Goal: Transaction & Acquisition: Obtain resource

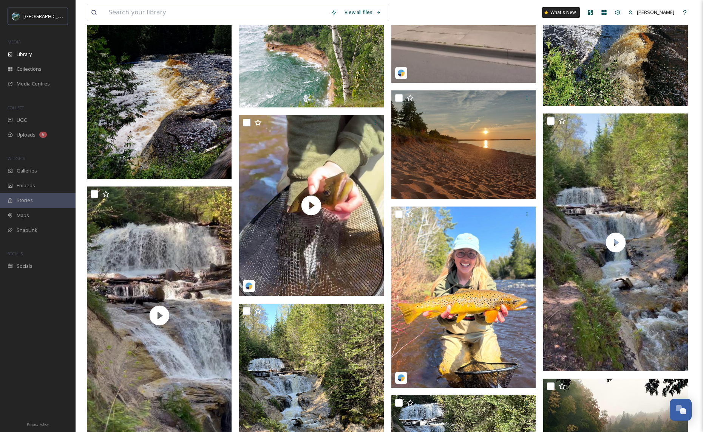
scroll to position [2441, 0]
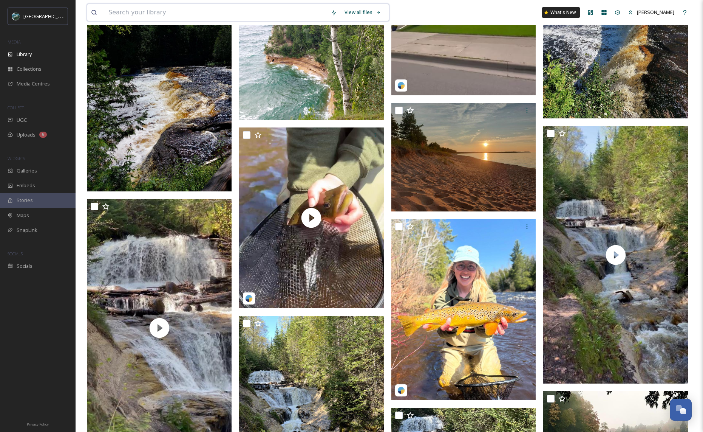
click at [197, 12] on input at bounding box center [216, 12] width 223 height 17
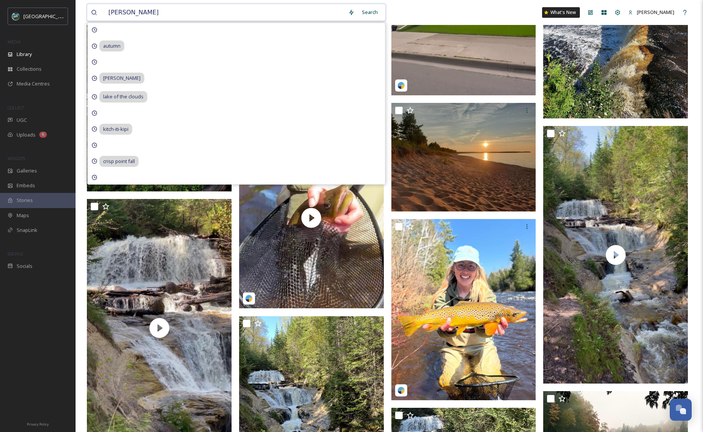
type input "quincy mine"
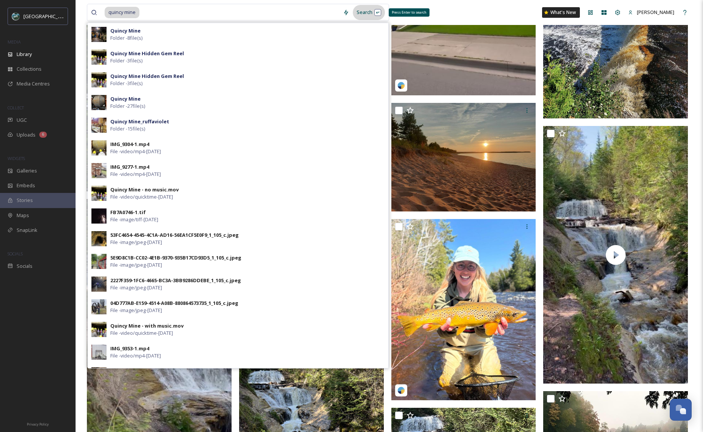
click at [365, 14] on div "Search Press Enter to search" at bounding box center [369, 12] width 32 height 15
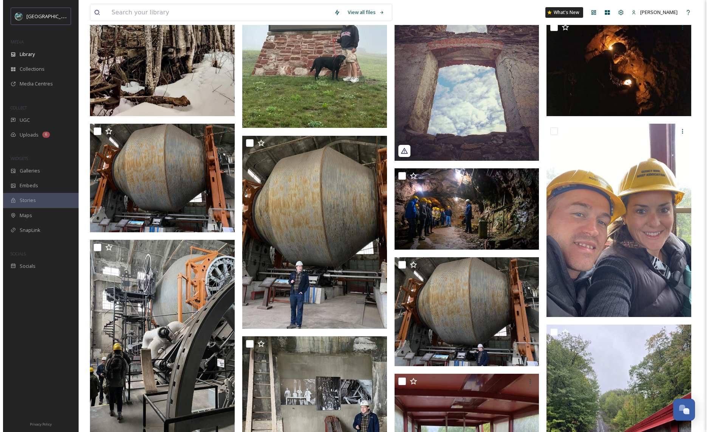
scroll to position [1591, 0]
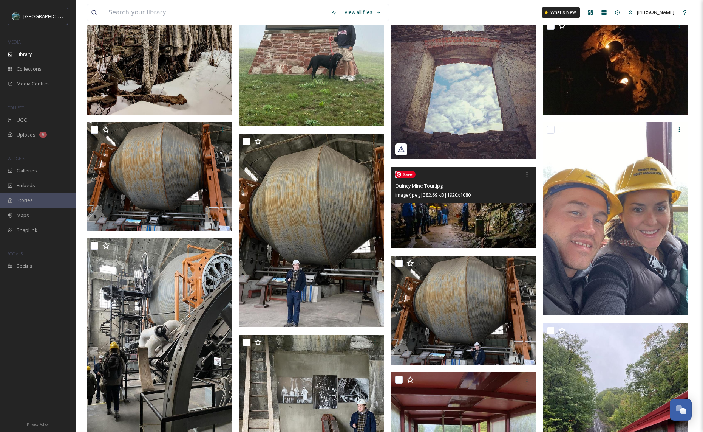
click at [464, 221] on img at bounding box center [464, 208] width 145 height 82
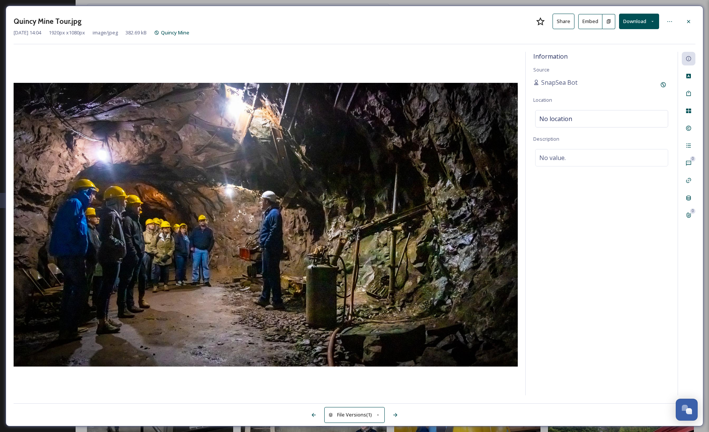
click at [593, 23] on button "Embed" at bounding box center [590, 21] width 24 height 15
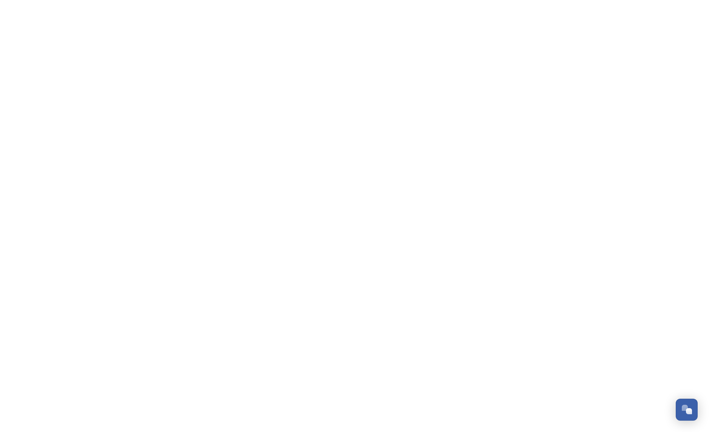
scroll to position [881, 0]
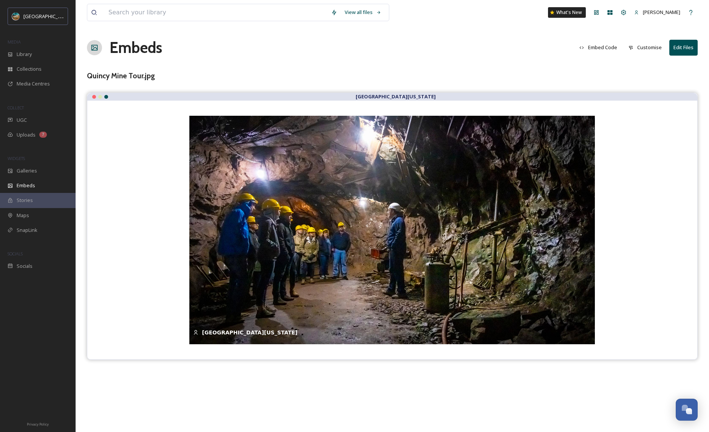
click at [615, 48] on button "Embed Code" at bounding box center [598, 47] width 45 height 15
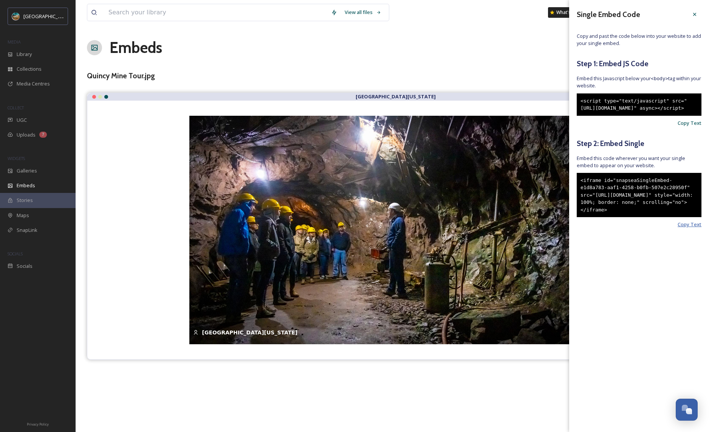
click at [696, 228] on span "Copy Text" at bounding box center [690, 224] width 24 height 7
click at [461, 53] on div "Embeds Embed Code Customise Edit Files" at bounding box center [392, 47] width 611 height 23
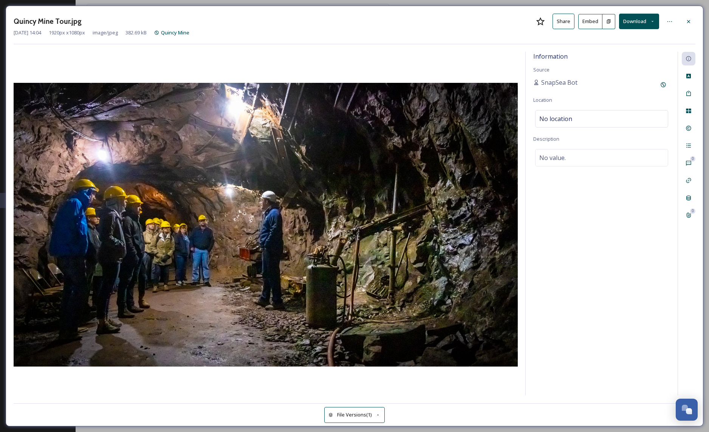
scroll to position [881, 0]
click at [688, 22] on icon at bounding box center [688, 21] width 3 height 3
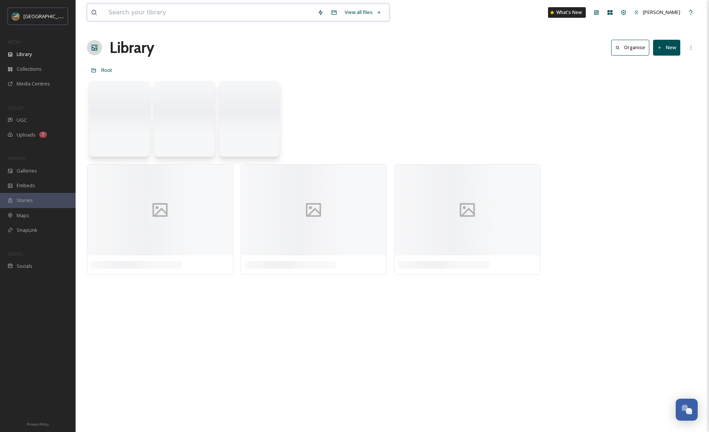
click at [190, 9] on input at bounding box center [209, 12] width 209 height 17
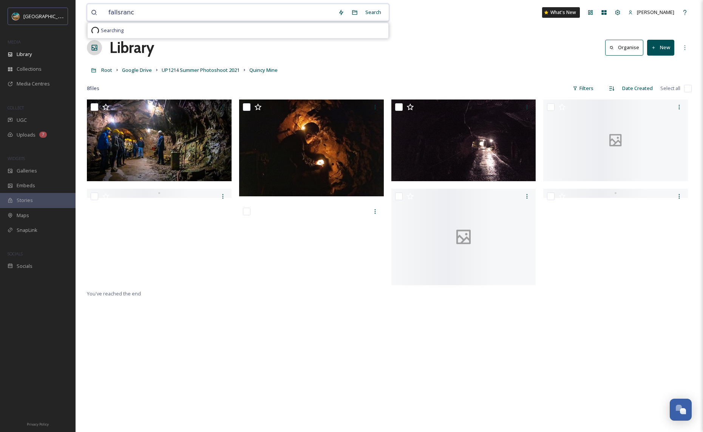
type input "fallsranch"
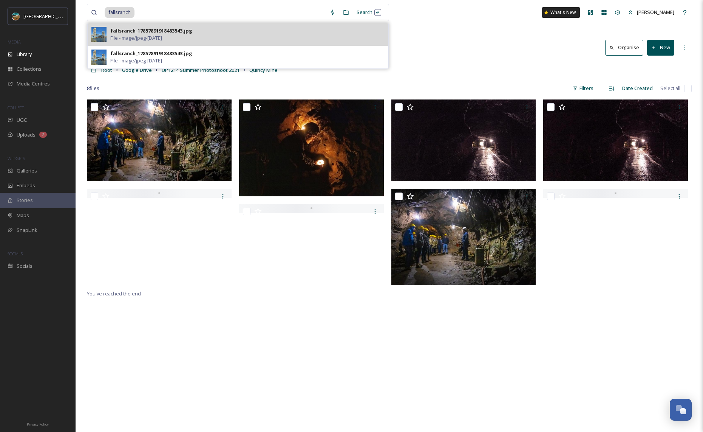
click at [165, 30] on div "fallsranch_17857891918483543.jpg" at bounding box center [151, 30] width 82 height 7
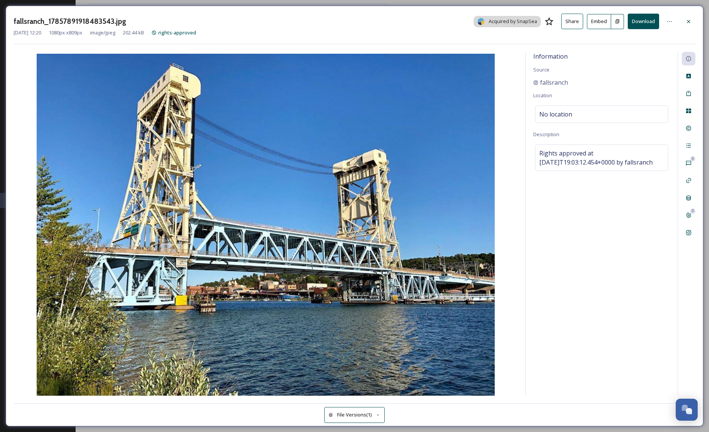
click at [366, 412] on button "File Versions (1)" at bounding box center [354, 414] width 60 height 15
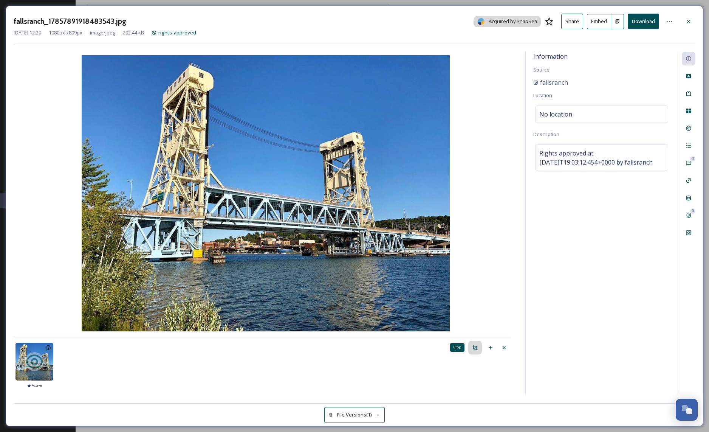
click at [474, 347] on icon at bounding box center [474, 347] width 5 height 5
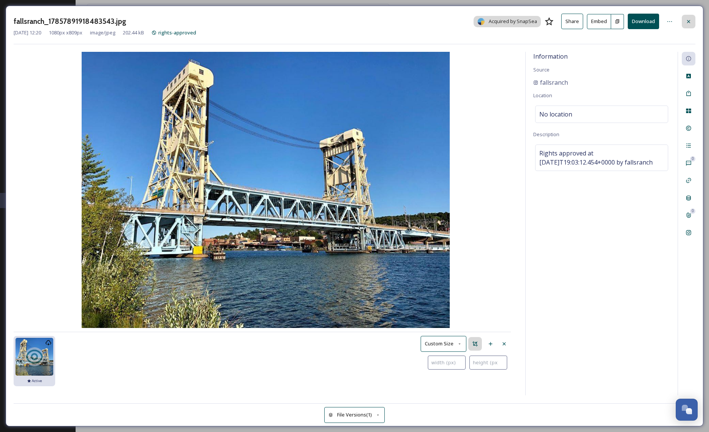
click at [686, 22] on icon at bounding box center [689, 22] width 6 height 6
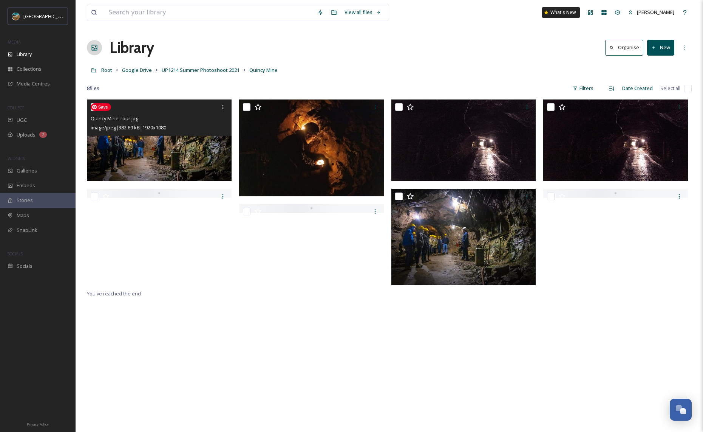
click at [201, 141] on img at bounding box center [159, 140] width 145 height 82
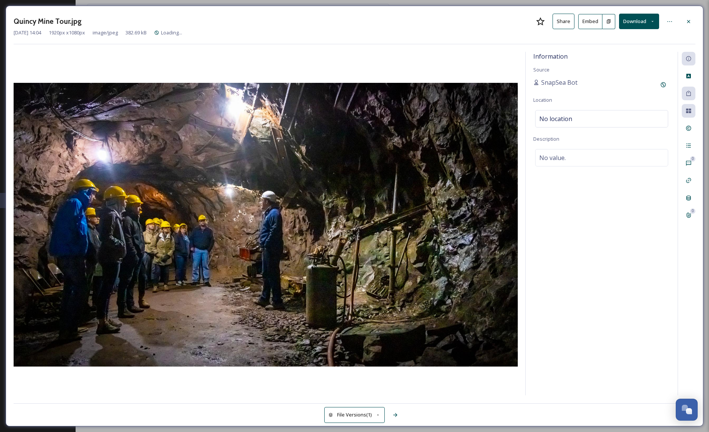
click at [361, 416] on button "File Versions (1)" at bounding box center [354, 414] width 60 height 15
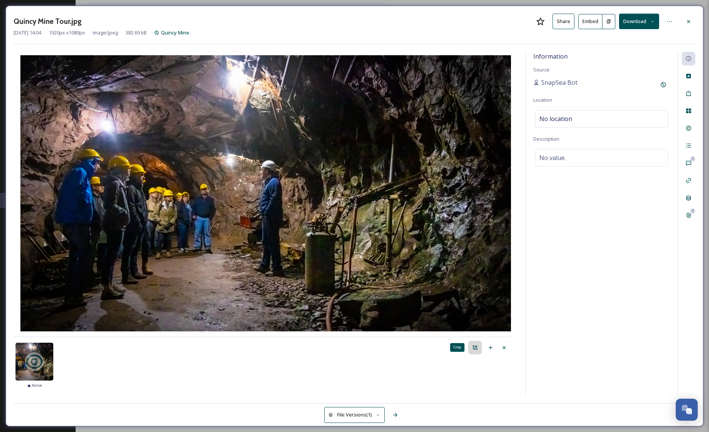
click at [478, 348] on icon at bounding box center [475, 347] width 6 height 6
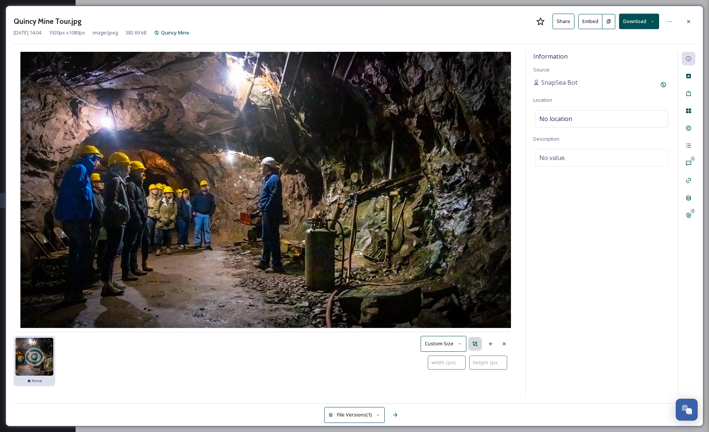
click at [450, 342] on button "Custom Size" at bounding box center [444, 343] width 46 height 15
click at [442, 299] on span "Custom Size" at bounding box center [439, 296] width 28 height 7
click at [447, 365] on input "number" at bounding box center [447, 362] width 38 height 14
type input "1"
type input "10"
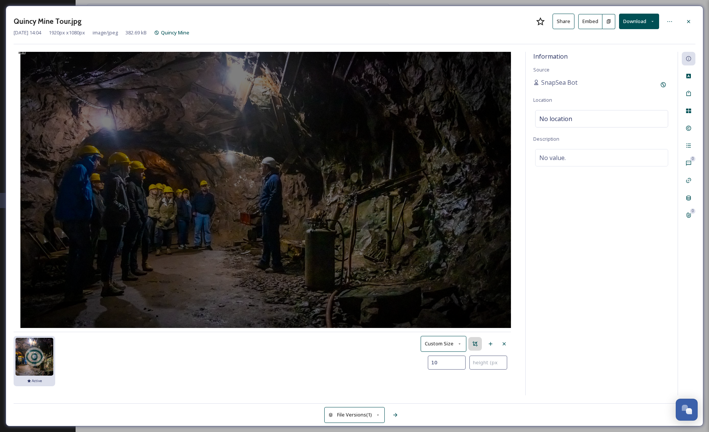
type input "108"
type input "1080"
click at [484, 359] on input "number" at bounding box center [488, 362] width 38 height 14
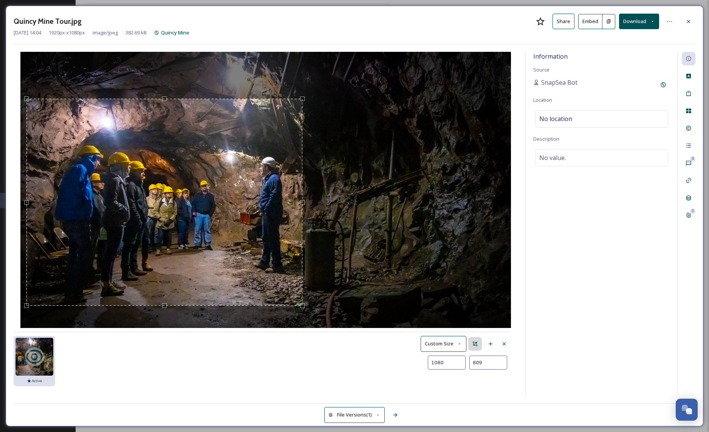
click at [266, 193] on div "Use the arrow keys to move the crop selection area" at bounding box center [164, 202] width 276 height 207
type input "809"
click at [469, 384] on button "Save as new Version" at bounding box center [483, 380] width 56 height 15
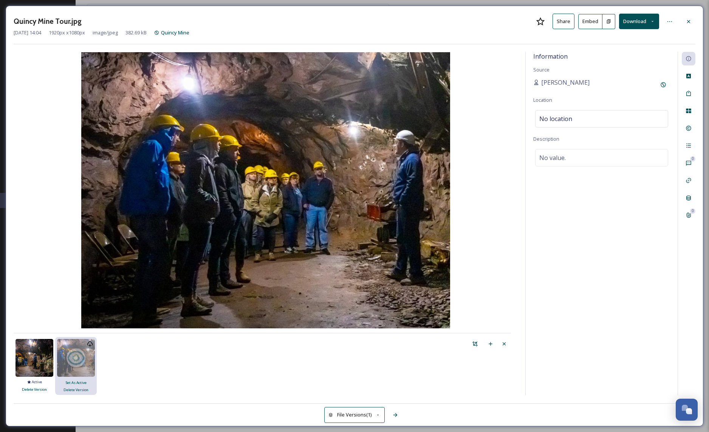
click at [587, 22] on button "Embed" at bounding box center [590, 21] width 24 height 15
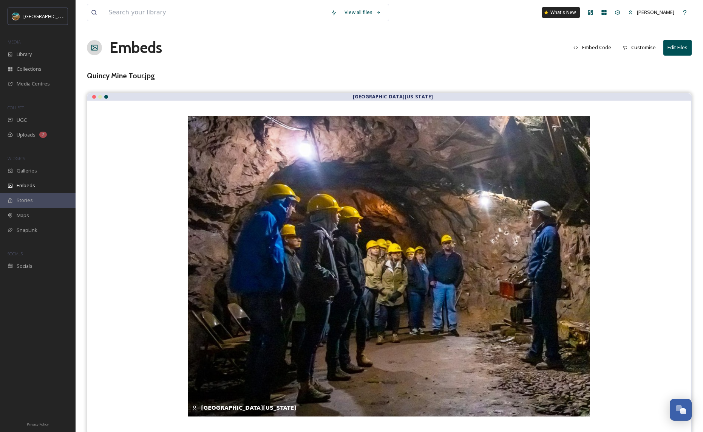
click at [592, 45] on button "Embed Code" at bounding box center [592, 47] width 45 height 15
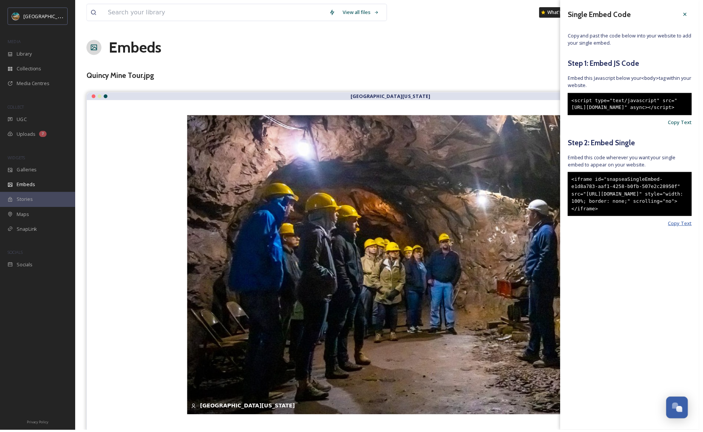
click at [692, 228] on span "Copy Text" at bounding box center [684, 224] width 24 height 7
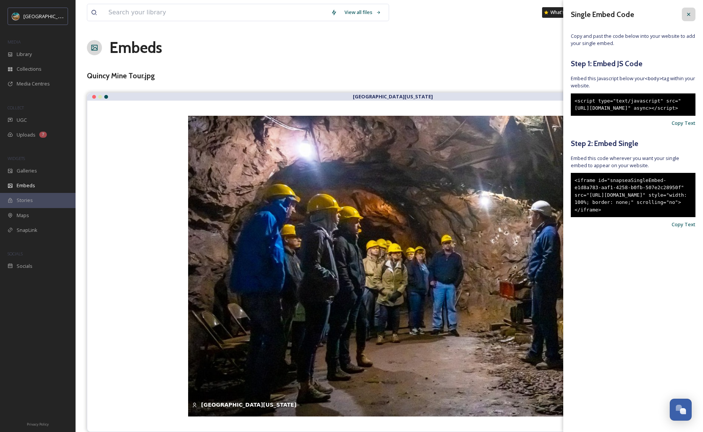
click at [688, 17] on div at bounding box center [689, 15] width 14 height 14
